Goal: Task Accomplishment & Management: Manage account settings

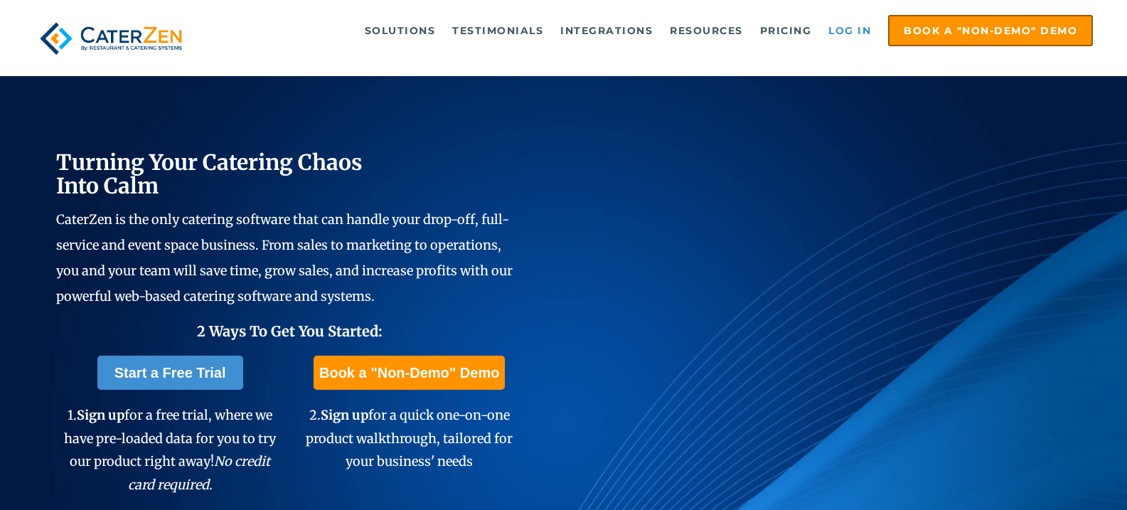
drag, startPoint x: 0, startPoint y: 0, endPoint x: 830, endPoint y: 33, distance: 830.2
click at [830, 33] on link "Log in" at bounding box center [849, 30] width 57 height 28
click at [864, 33] on link "Log in" at bounding box center [849, 30] width 57 height 28
click at [857, 26] on link "Log in" at bounding box center [849, 30] width 57 height 28
